Goal: Transaction & Acquisition: Purchase product/service

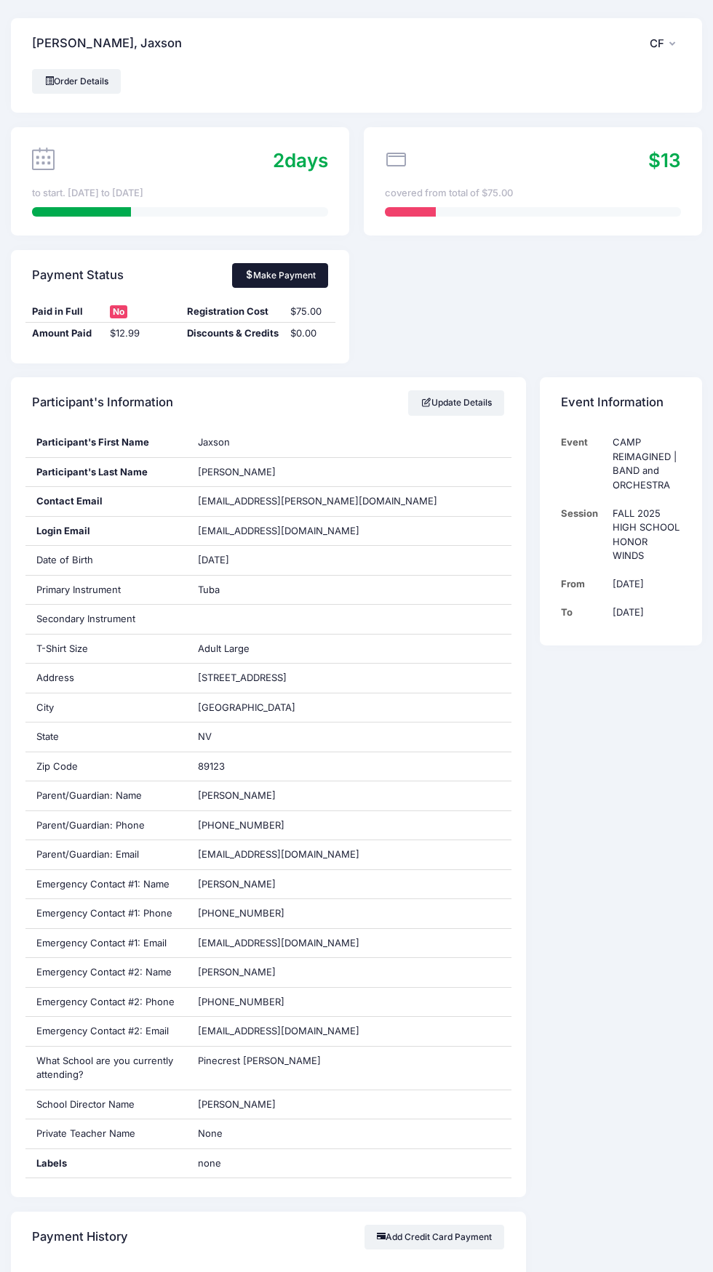
click at [278, 281] on link "Make Payment" at bounding box center [280, 275] width 97 height 25
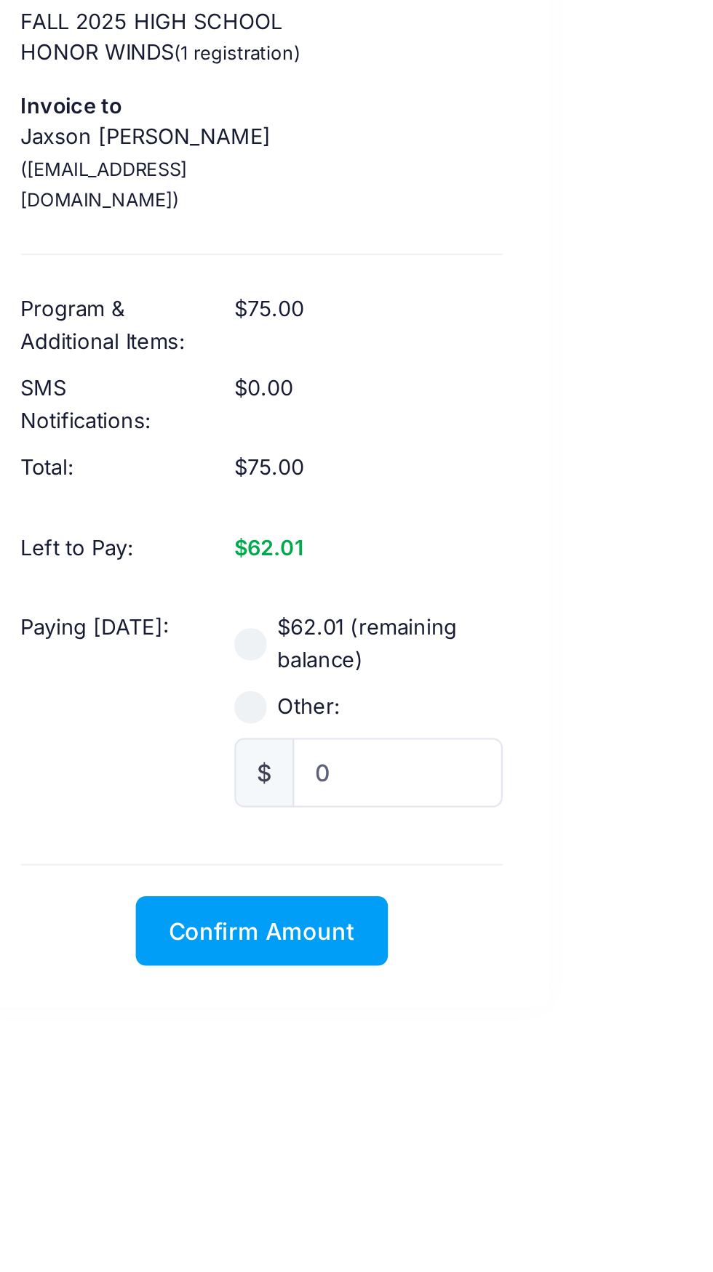
click at [217, 472] on input "$62.01 (remaining balance)" at bounding box center [214, 479] width 15 height 15
radio input "true"
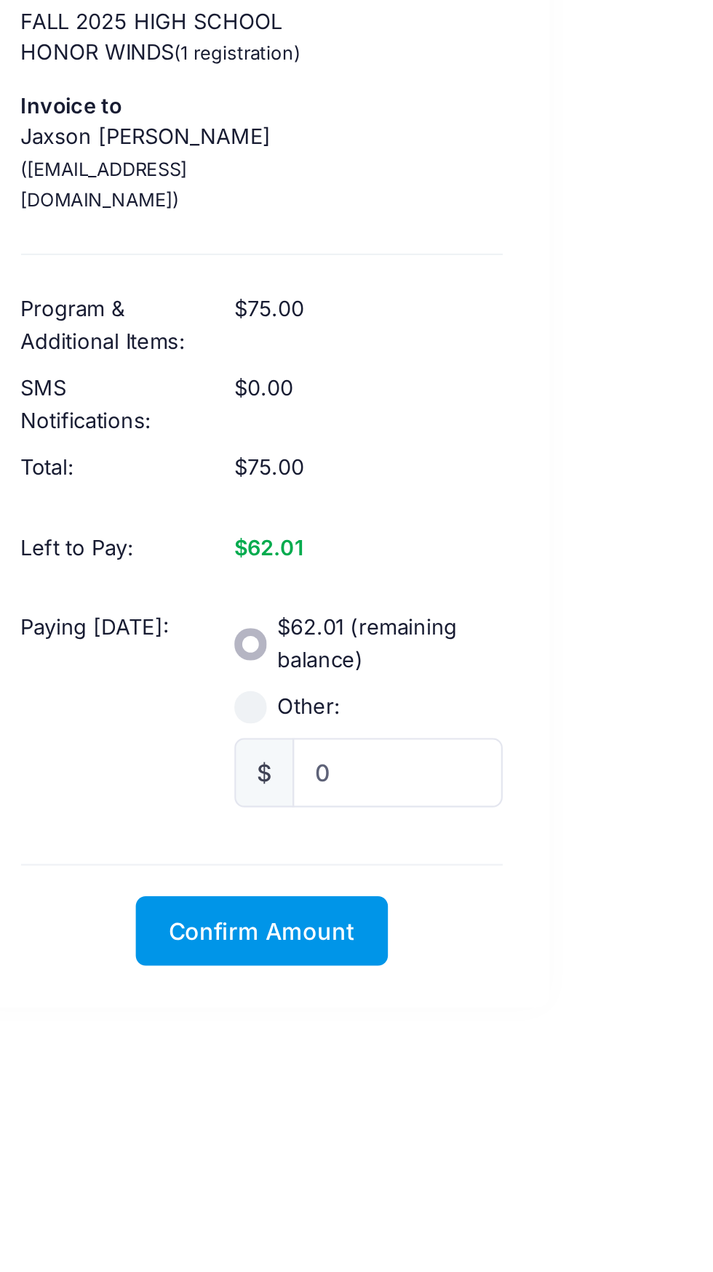
click at [206, 602] on span "Confirm Amount" at bounding box center [219, 608] width 84 height 12
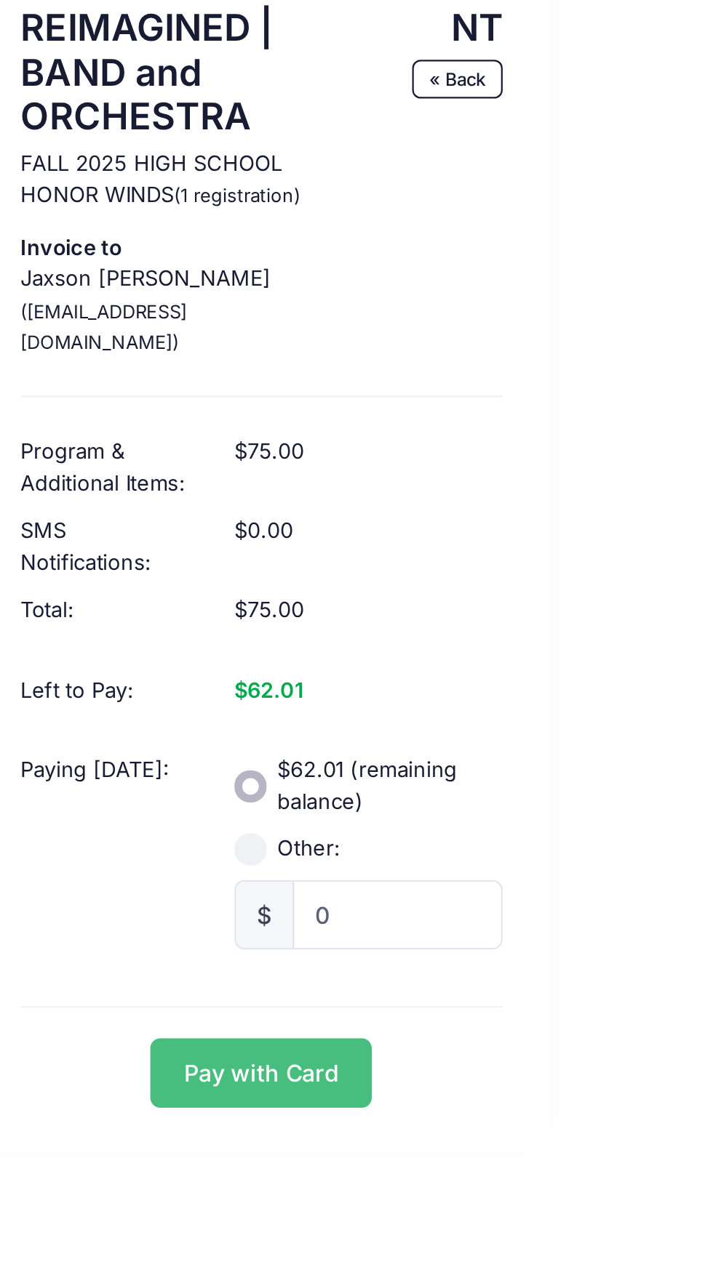
click at [244, 595] on button "Pay with Card" at bounding box center [219, 608] width 100 height 31
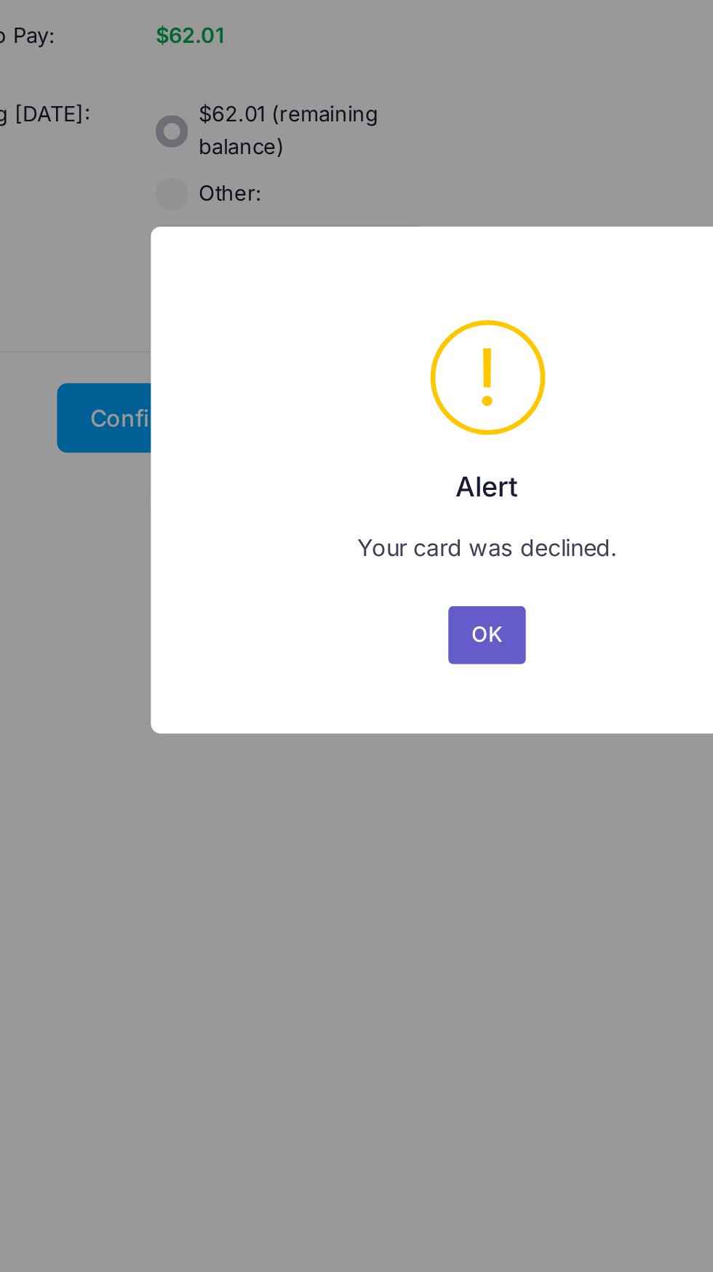
click at [359, 711] on button "OK" at bounding box center [356, 706] width 35 height 26
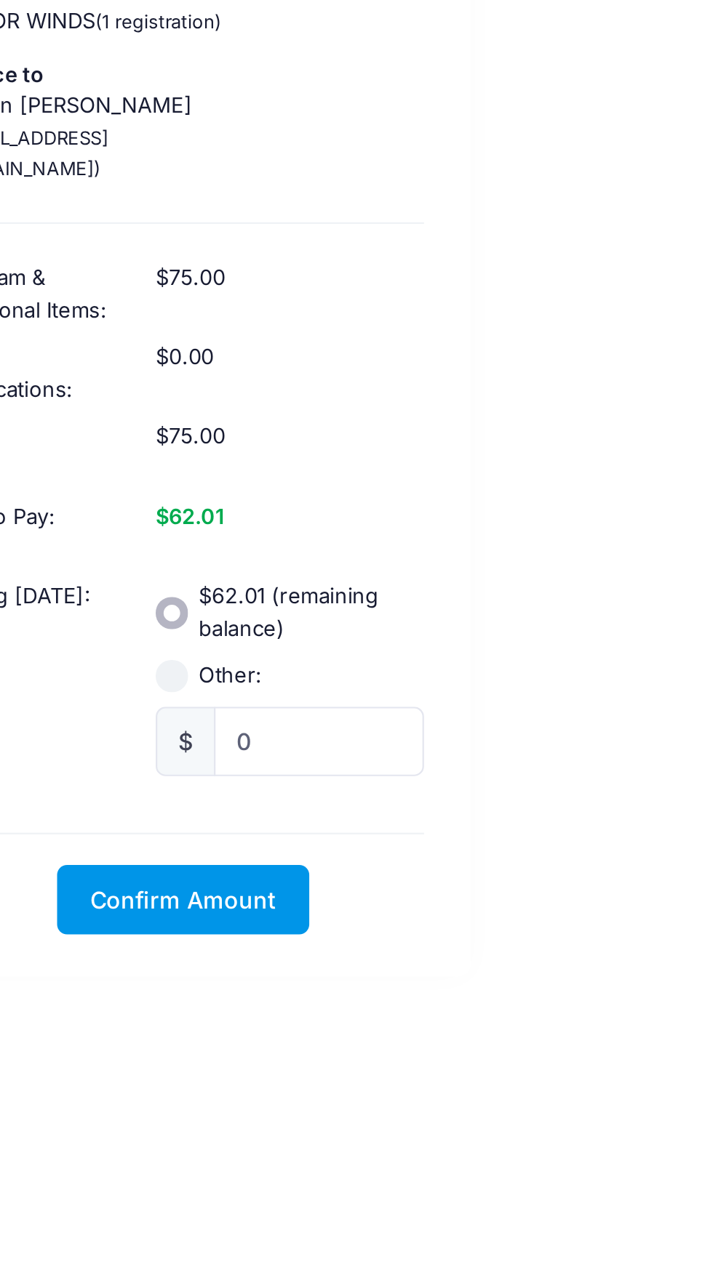
click at [234, 602] on span "Confirm Amount" at bounding box center [219, 608] width 84 height 12
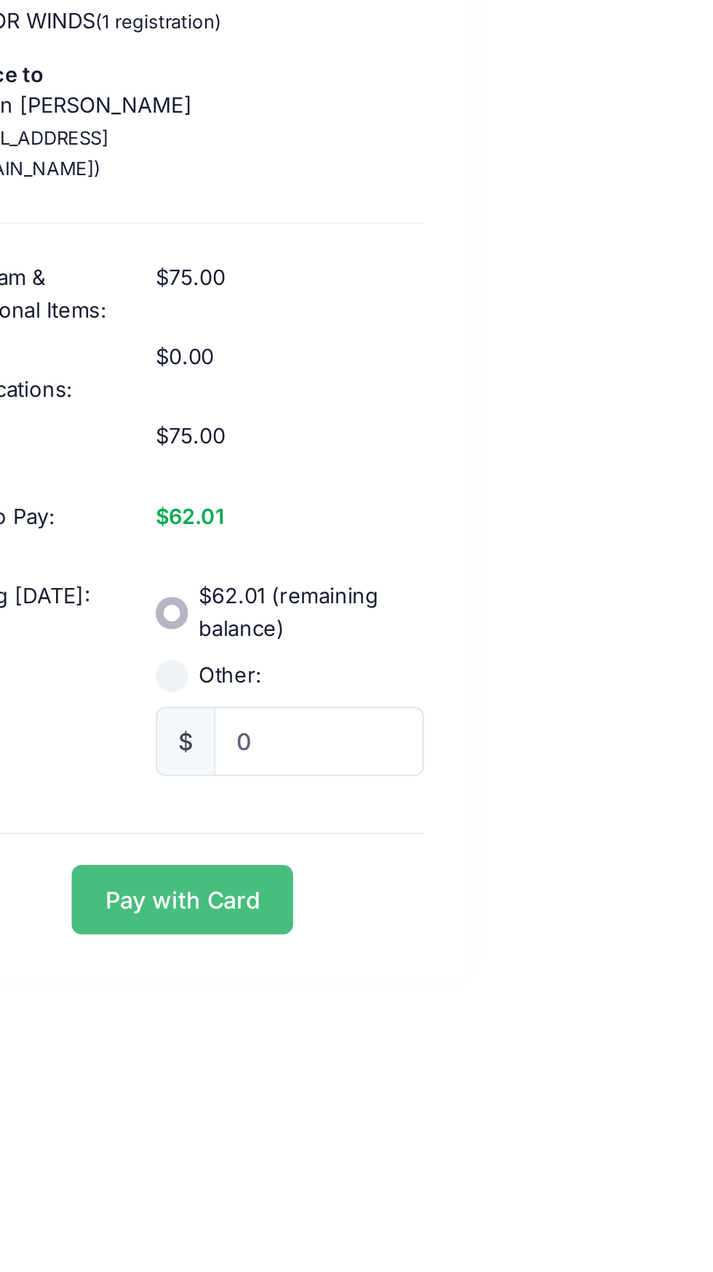
click at [227, 593] on button "Pay with Card" at bounding box center [219, 608] width 100 height 31
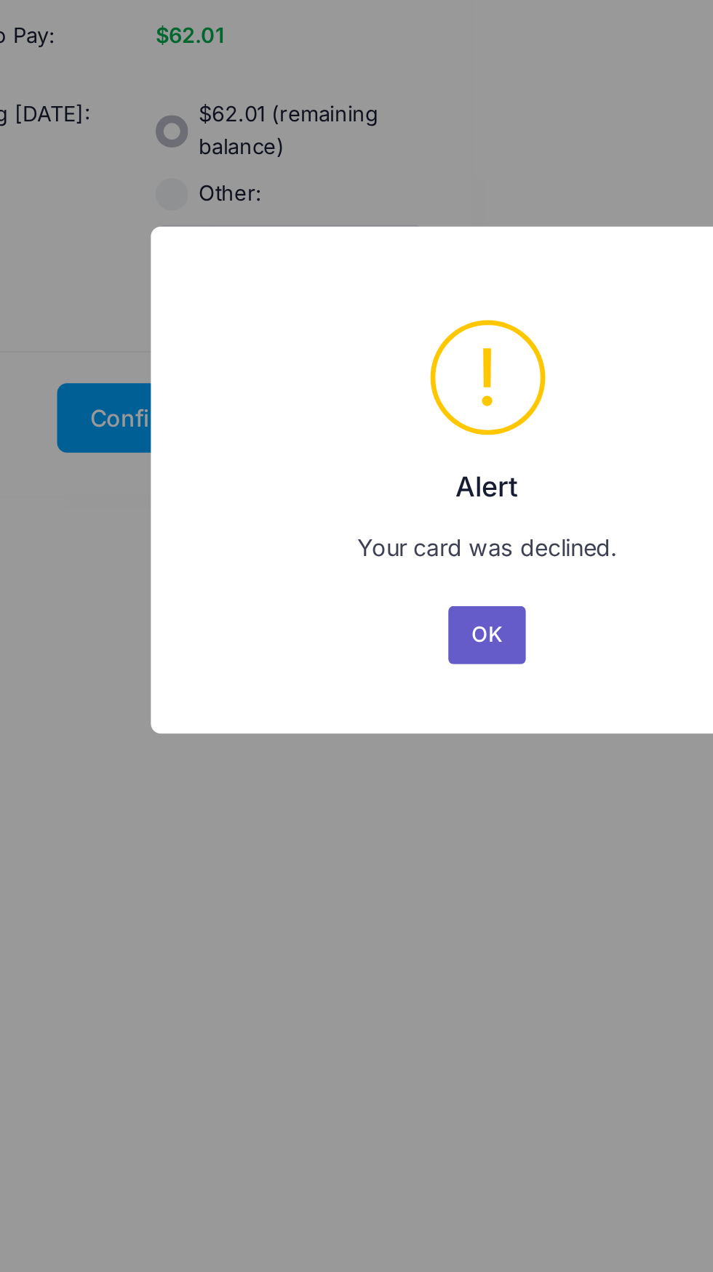
click at [360, 710] on button "OK" at bounding box center [356, 706] width 35 height 26
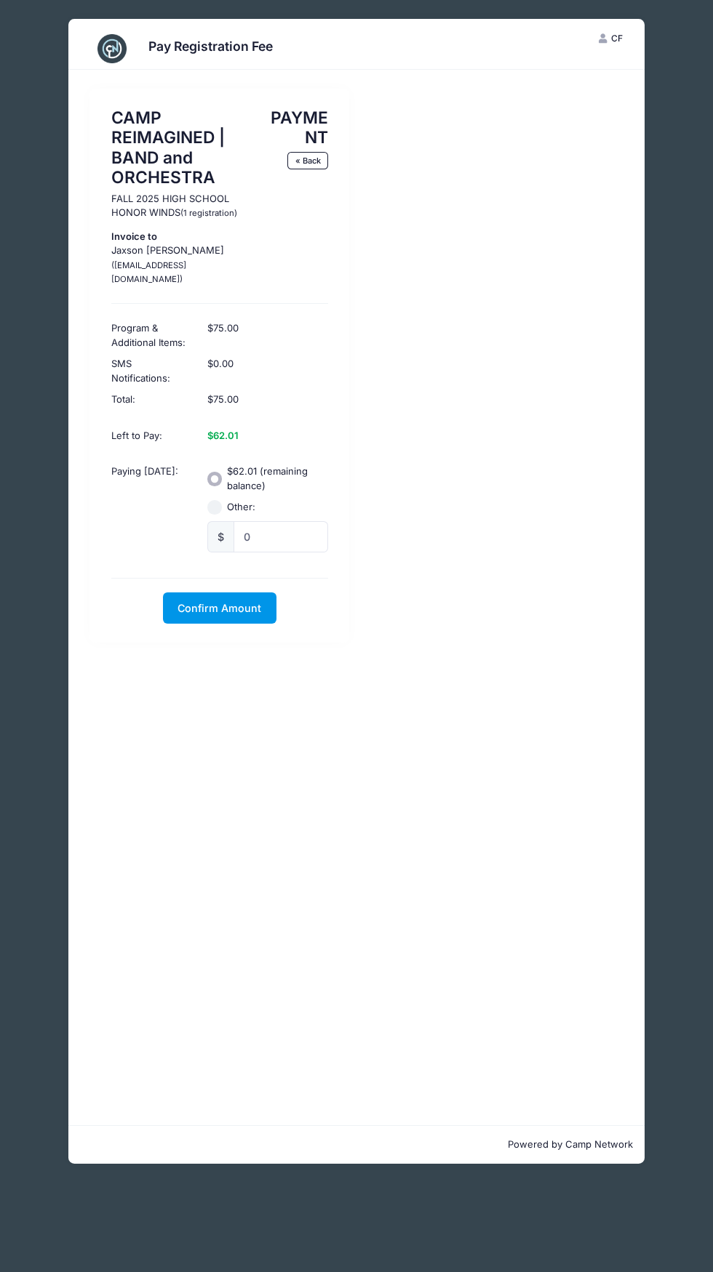
click at [213, 602] on span "Confirm Amount" at bounding box center [219, 608] width 84 height 12
click at [214, 596] on button "Pay with Card" at bounding box center [219, 608] width 100 height 31
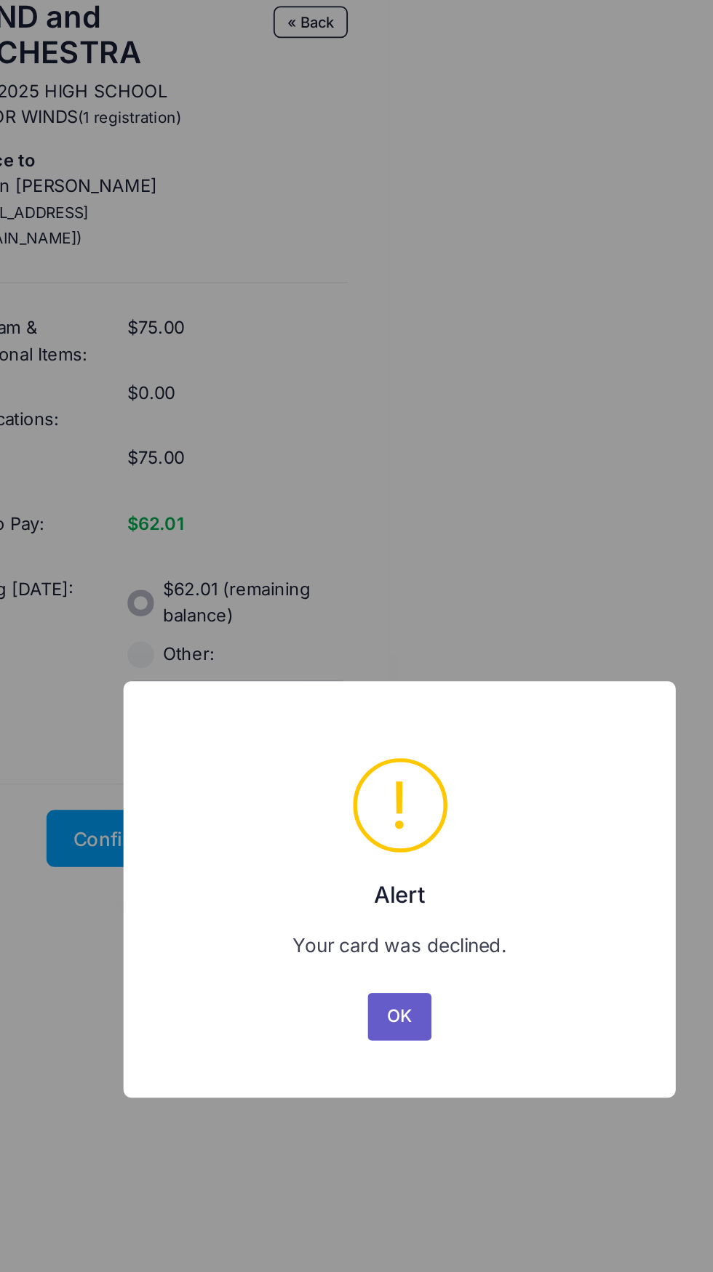
click at [369, 707] on button "OK" at bounding box center [356, 706] width 35 height 26
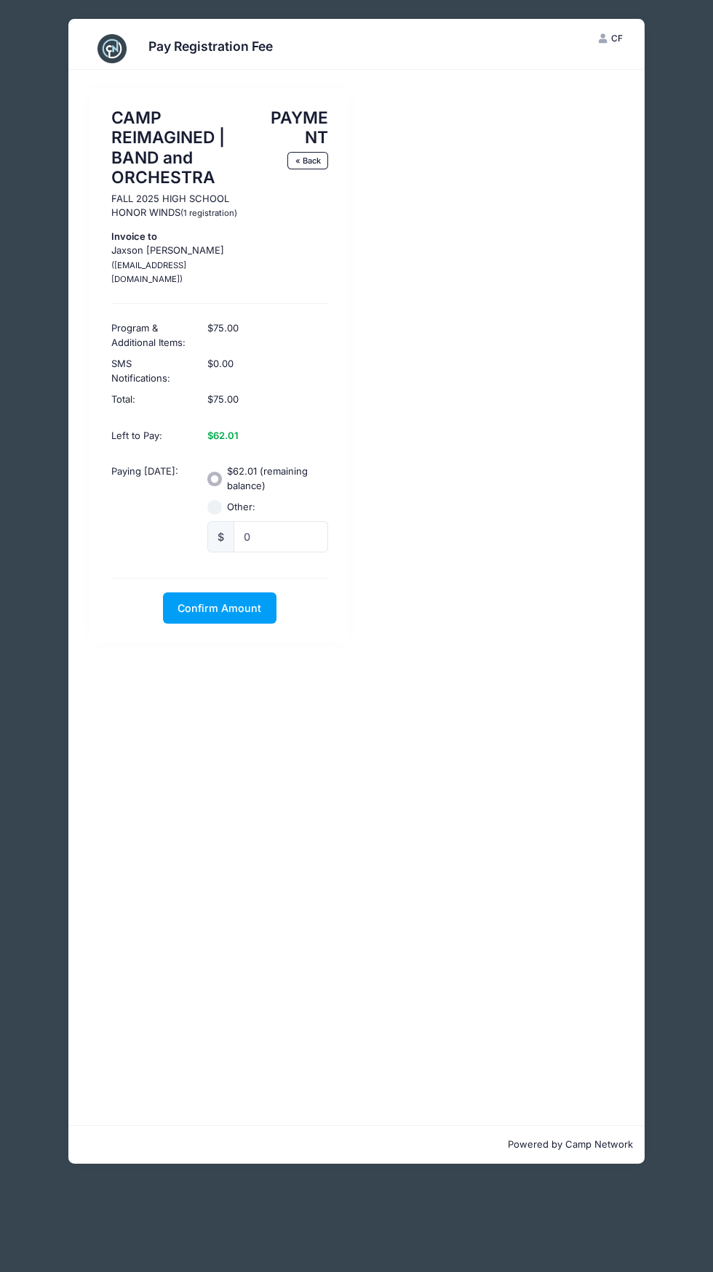
scroll to position [4, 0]
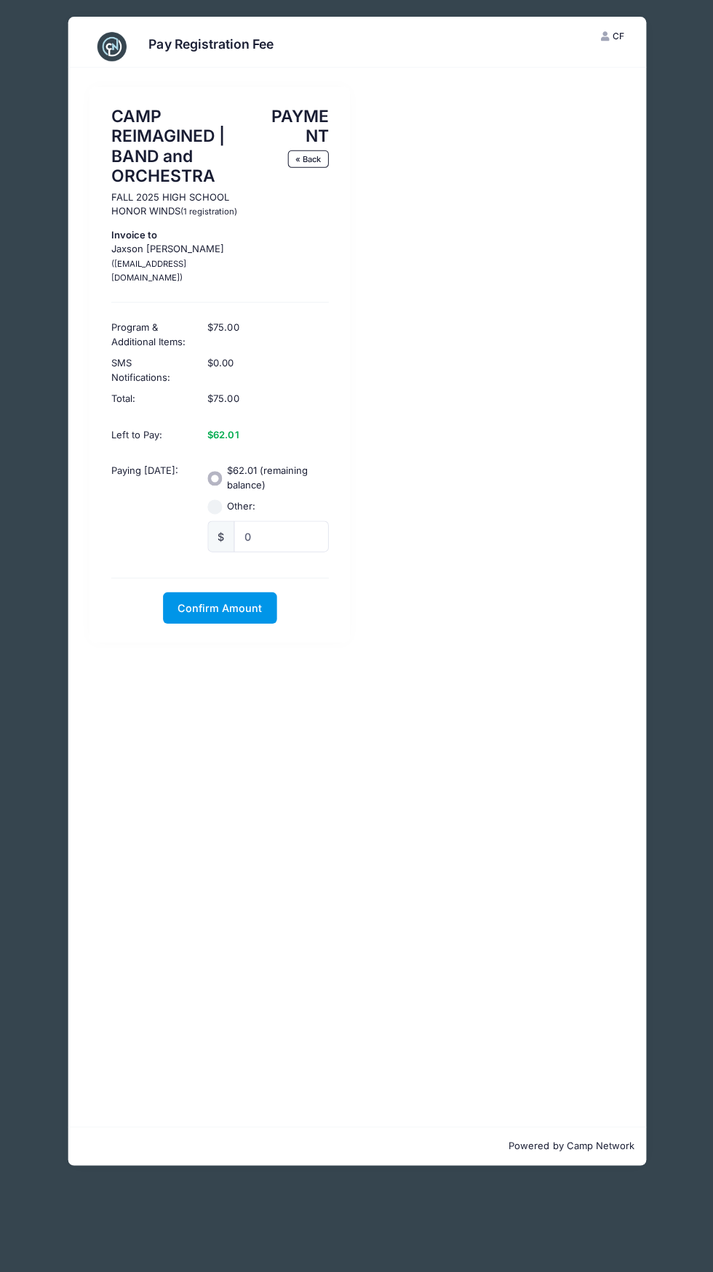
click at [206, 602] on span "Confirm Amount" at bounding box center [219, 608] width 84 height 12
click at [214, 593] on button "Pay with Card" at bounding box center [219, 608] width 100 height 31
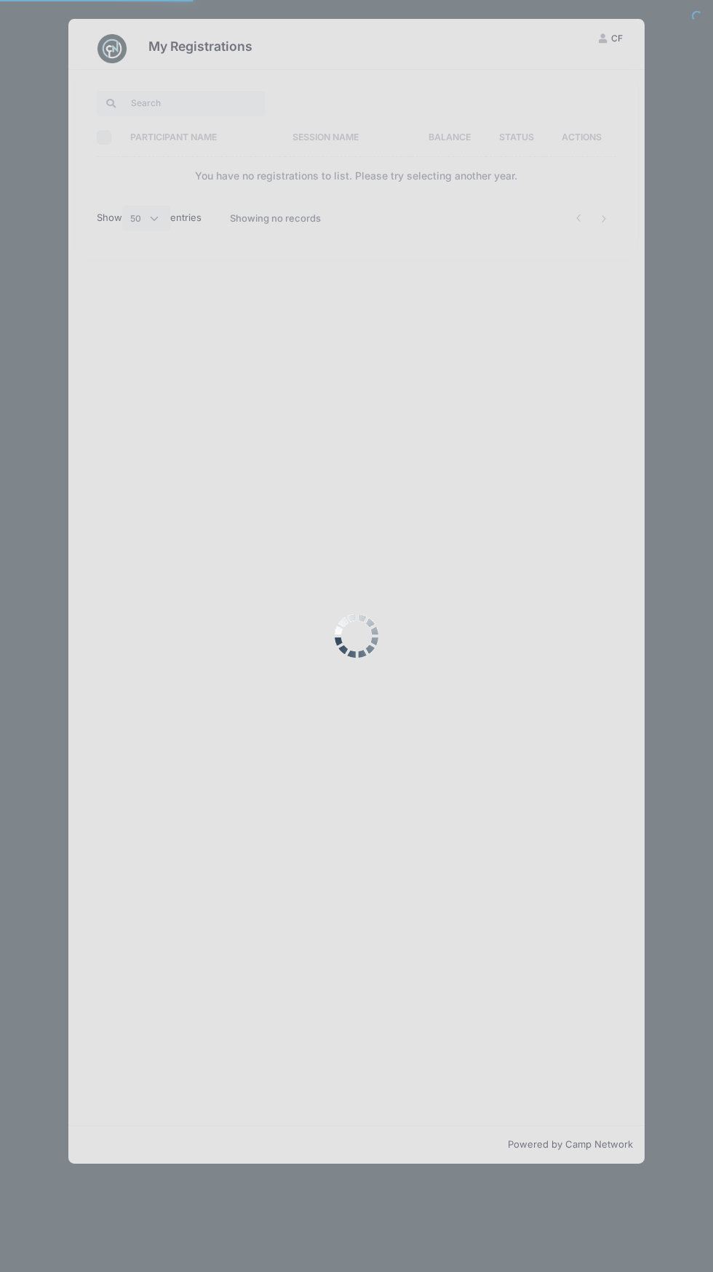
select select "50"
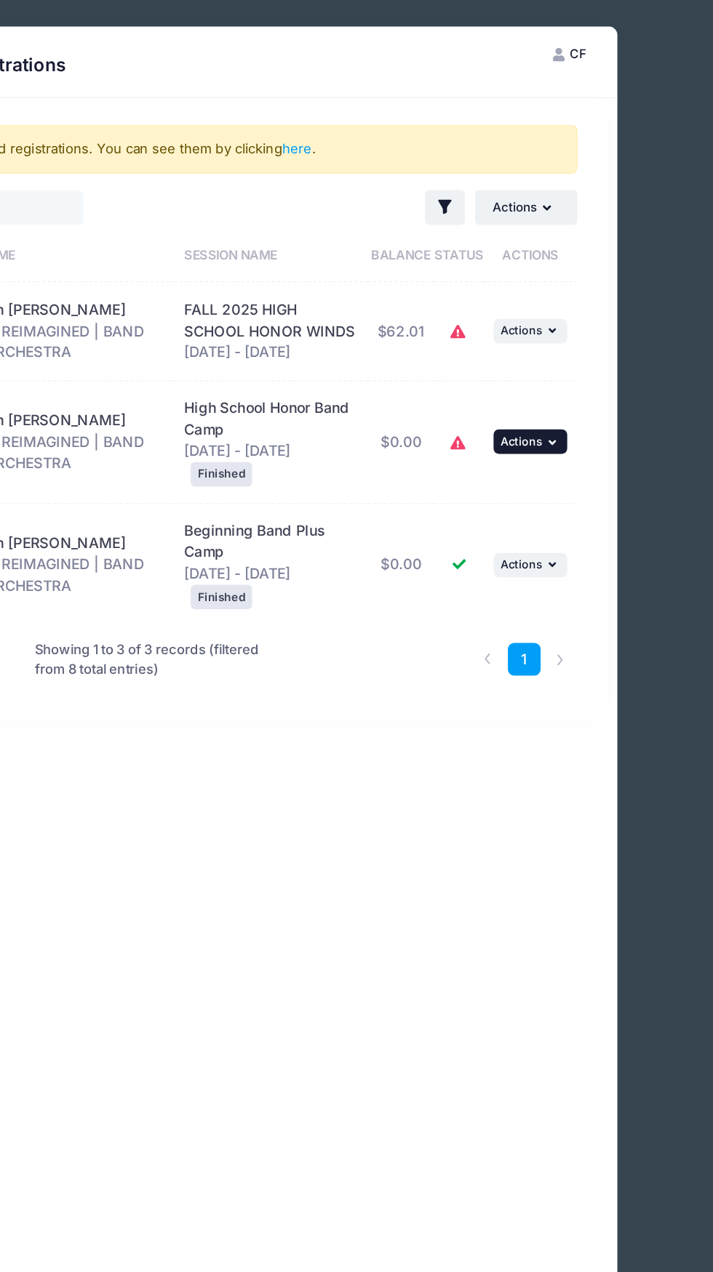
click at [602, 312] on icon "button" at bounding box center [600, 314] width 9 height 8
click at [503, 547] on div "You have unclaimed registrations. You can see them by clicking here . Filter Fi…" at bounding box center [356, 598] width 576 height 1056
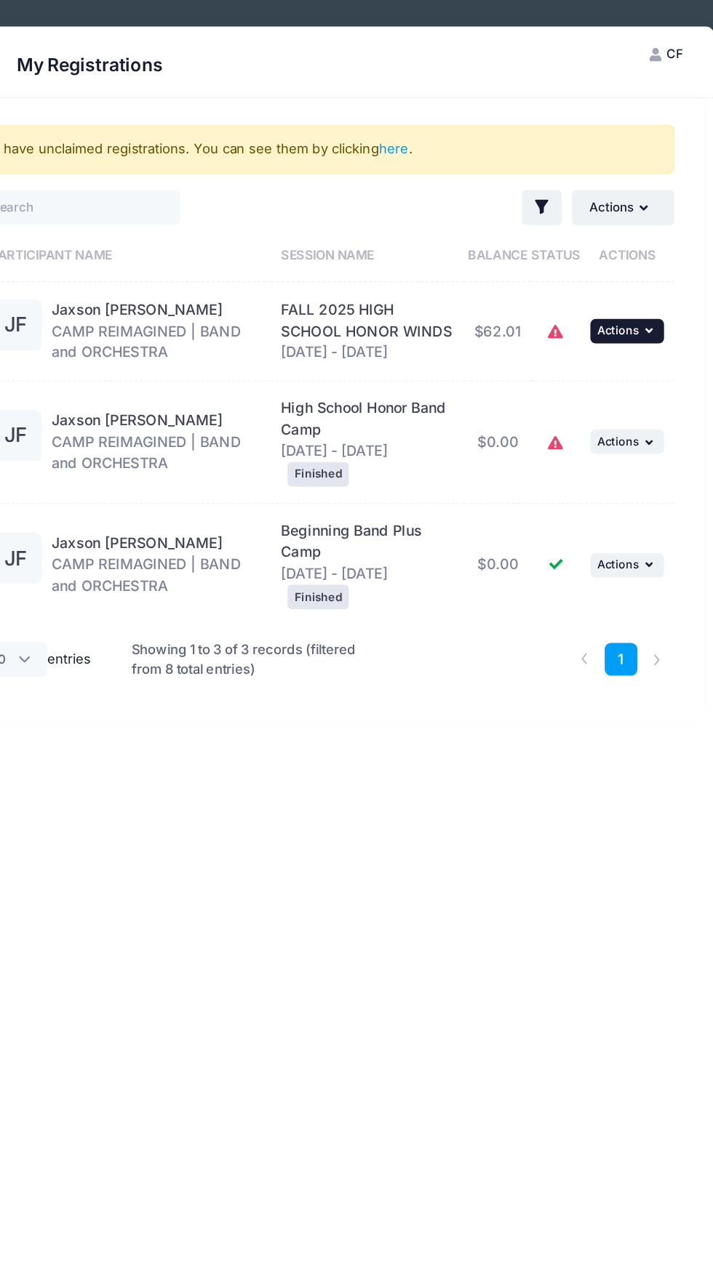
click at [598, 236] on icon "button" at bounding box center [600, 235] width 9 height 8
click at [553, 266] on link "View Registration" at bounding box center [536, 268] width 132 height 28
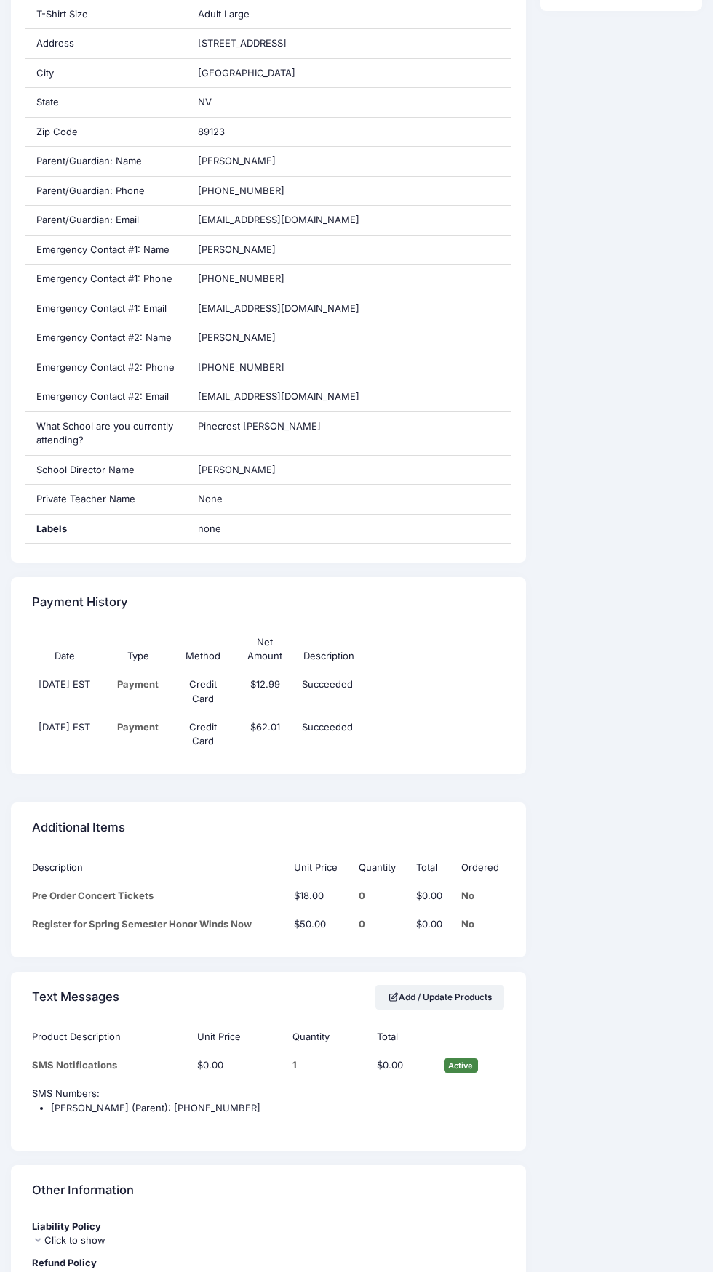
scroll to position [668, 0]
